Goal: Navigation & Orientation: Find specific page/section

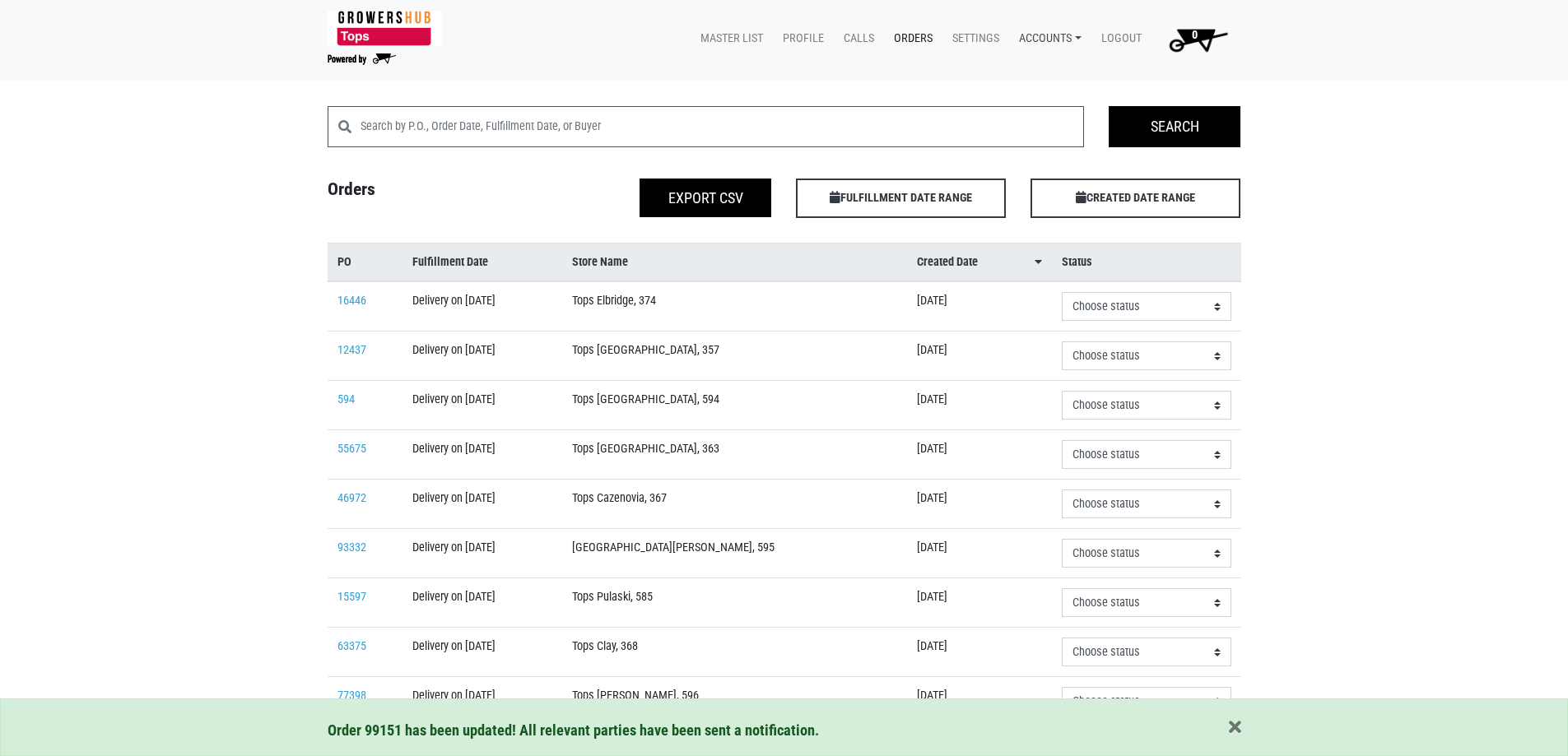
click at [1059, 30] on link "Accounts" at bounding box center [1047, 38] width 83 height 31
click at [1065, 65] on link "Karin Reeves (Growers Hub)" at bounding box center [1107, 78] width 201 height 25
